Goal: Transaction & Acquisition: Obtain resource

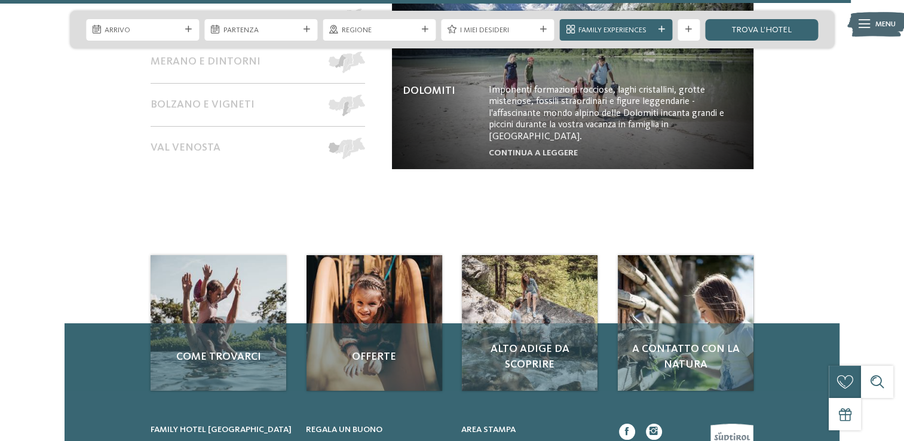
scroll to position [4661, 0]
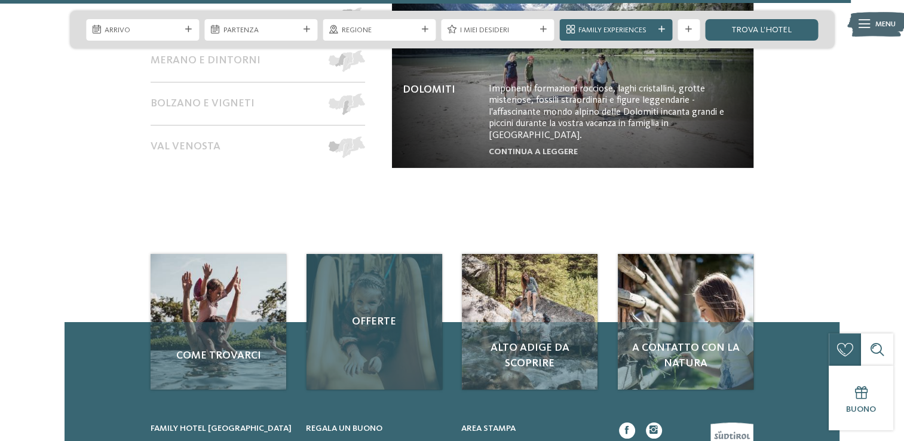
click at [378, 298] on div "Offerte" at bounding box center [375, 322] width 136 height 136
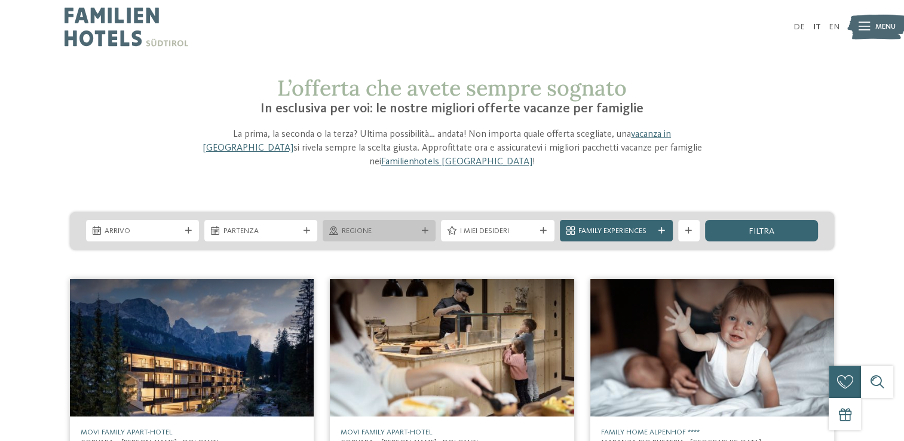
click at [424, 228] on icon at bounding box center [425, 231] width 7 height 7
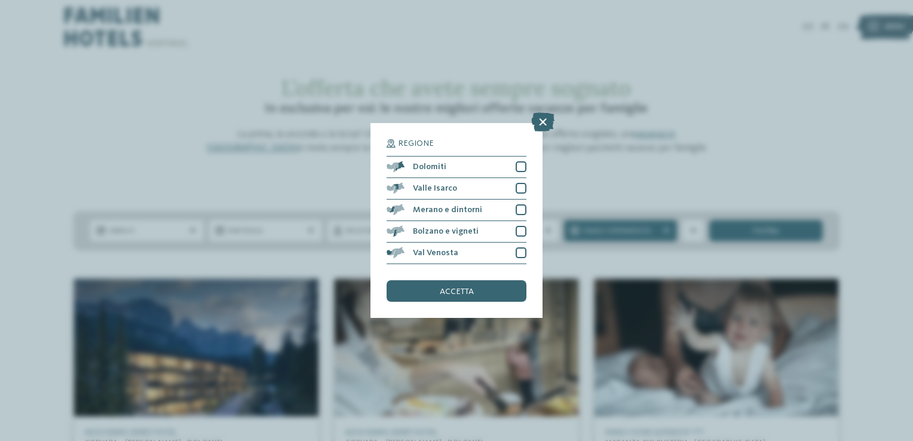
click at [458, 290] on span "accetta" at bounding box center [457, 291] width 34 height 8
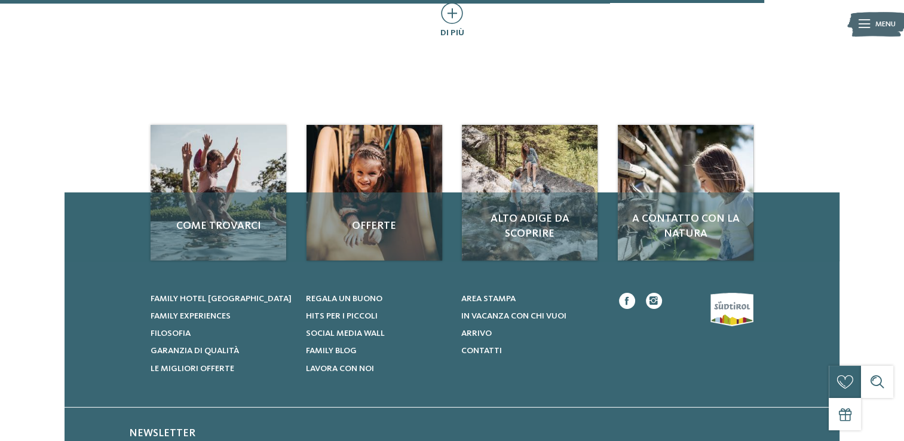
scroll to position [884, 0]
